Goal: Task Accomplishment & Management: Complete application form

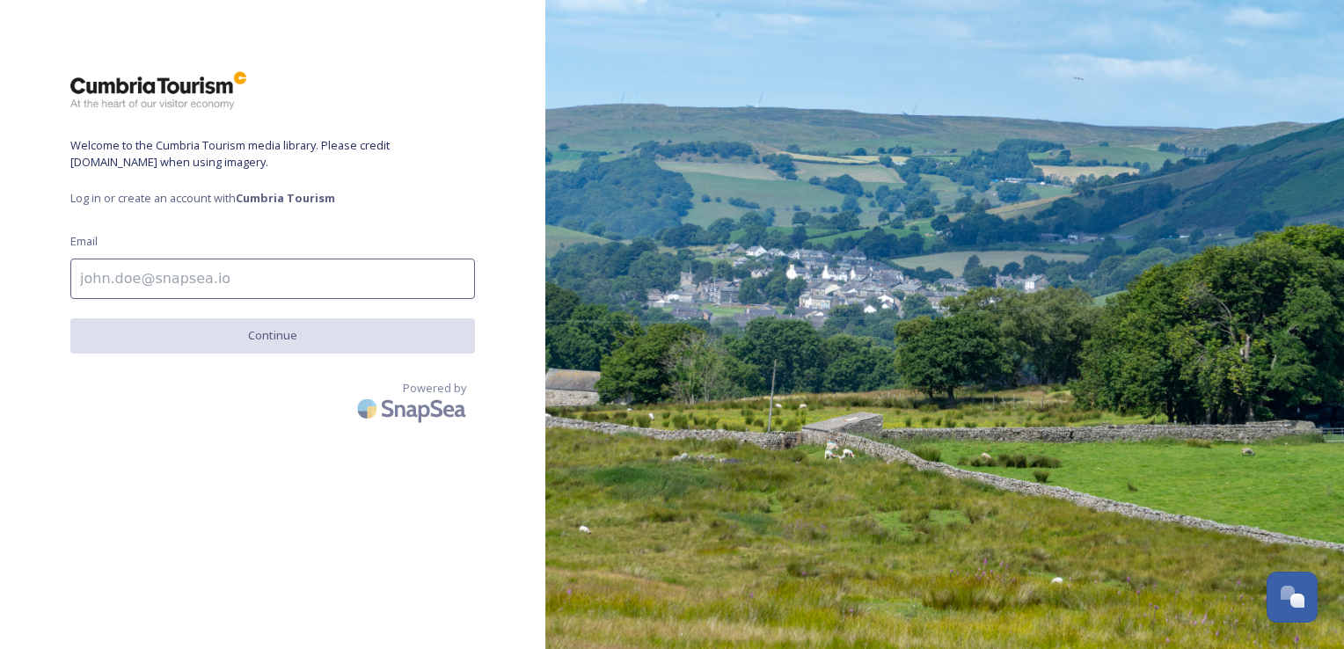
click at [229, 274] on input at bounding box center [272, 279] width 405 height 40
type input "[EMAIL_ADDRESS][DOMAIN_NAME]"
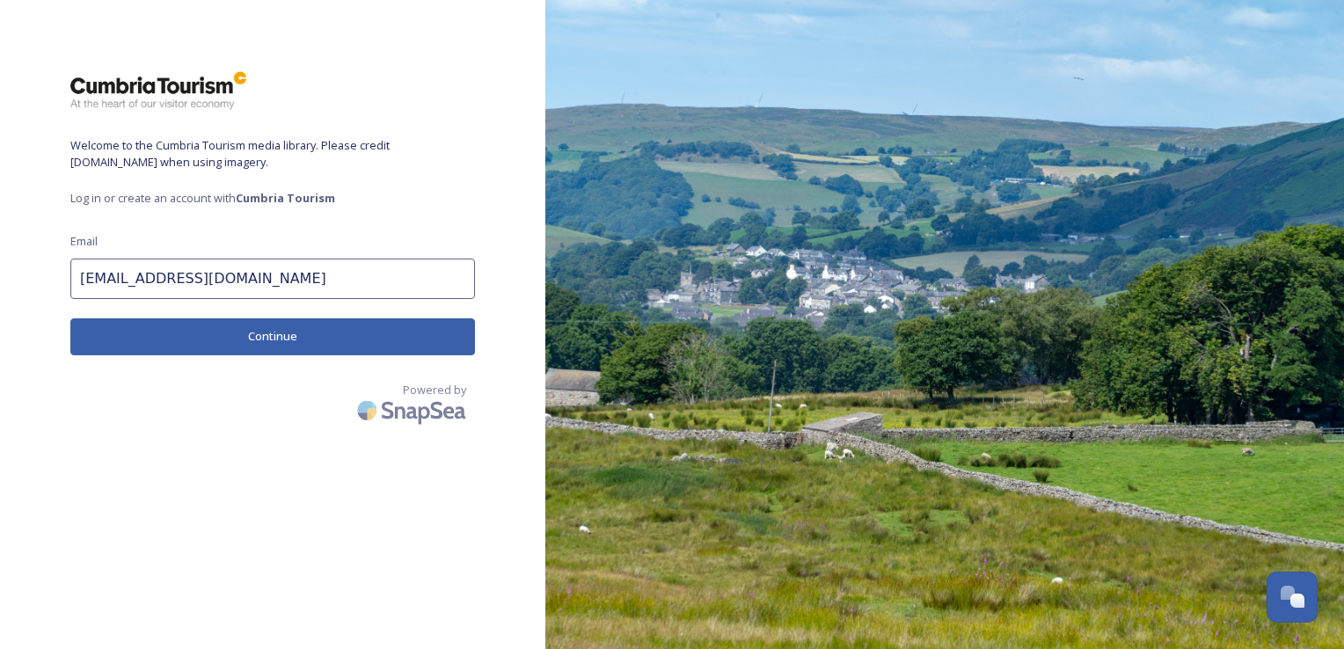
click at [235, 349] on button "Continue" at bounding box center [272, 336] width 405 height 36
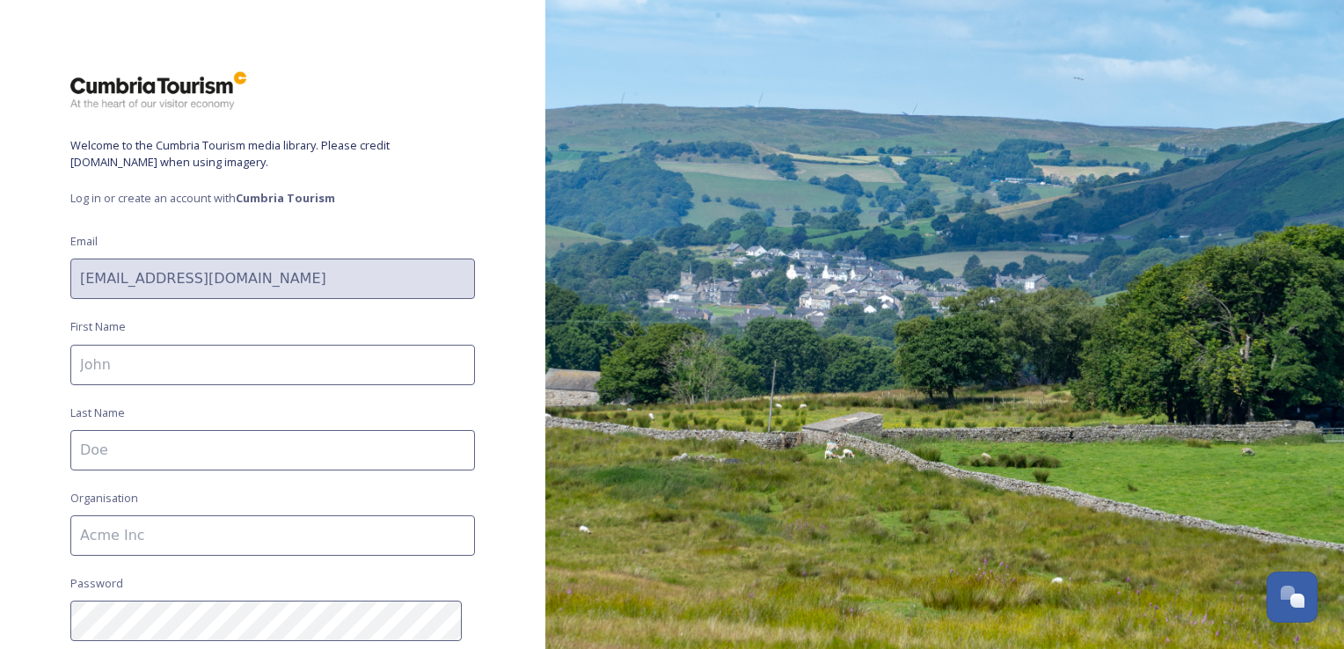
click at [217, 373] on input at bounding box center [272, 365] width 405 height 40
type input "[PERSON_NAME]"
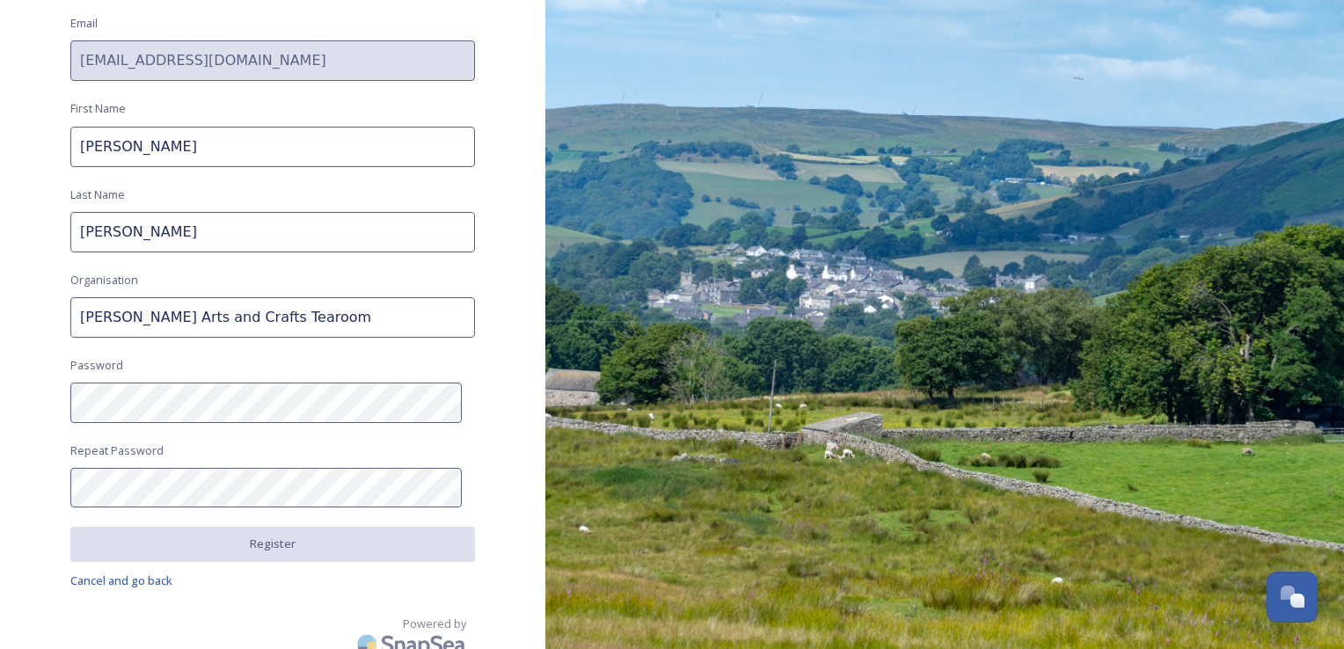
scroll to position [232, 0]
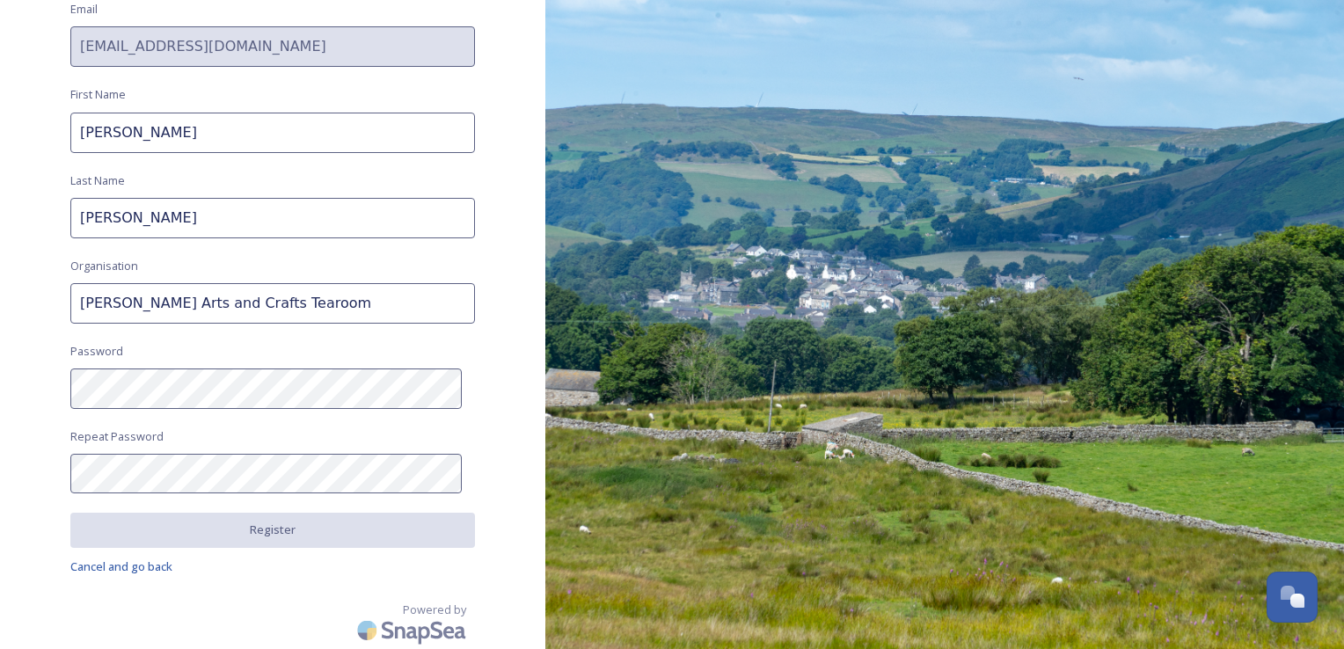
drag, startPoint x: 302, startPoint y: 311, endPoint x: 14, endPoint y: 315, distance: 287.7
click at [14, 315] on div "Welcome to the Cumbria Tourism media library. Please credit [DOMAIN_NAME] when …" at bounding box center [272, 92] width 545 height 508
type input "Lakeland Arts"
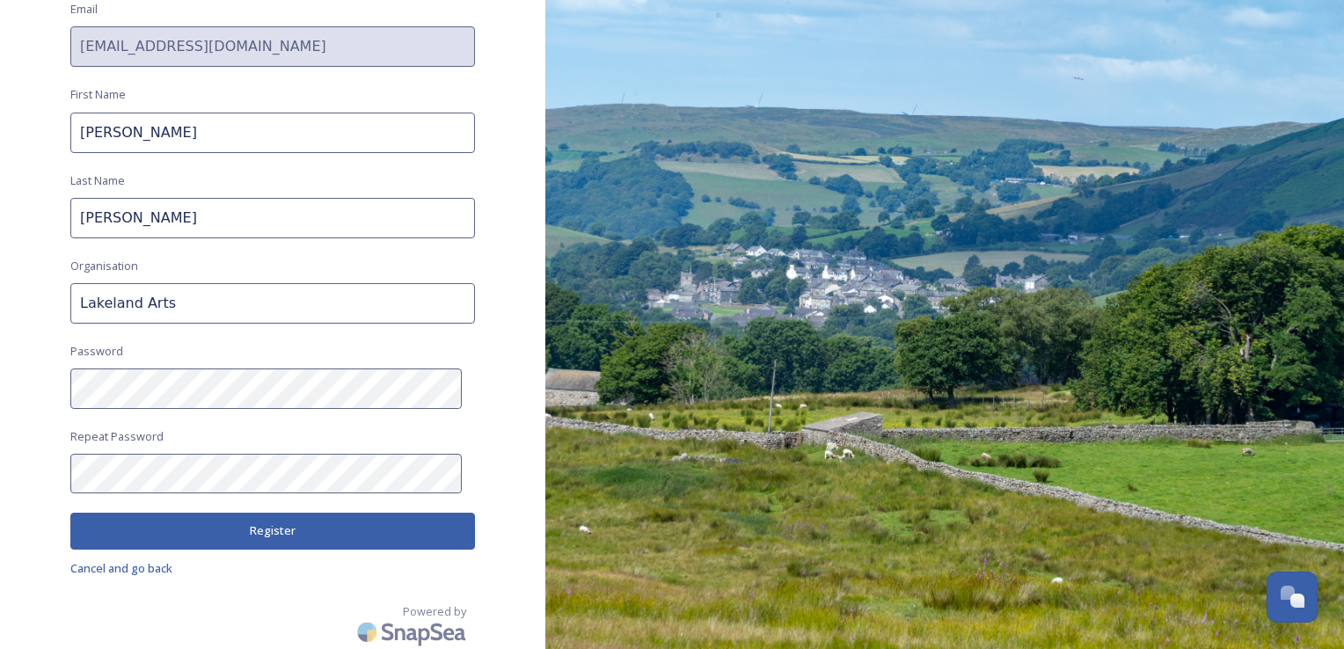
click at [196, 526] on button "Register" at bounding box center [272, 531] width 405 height 36
